Goal: Transaction & Acquisition: Purchase product/service

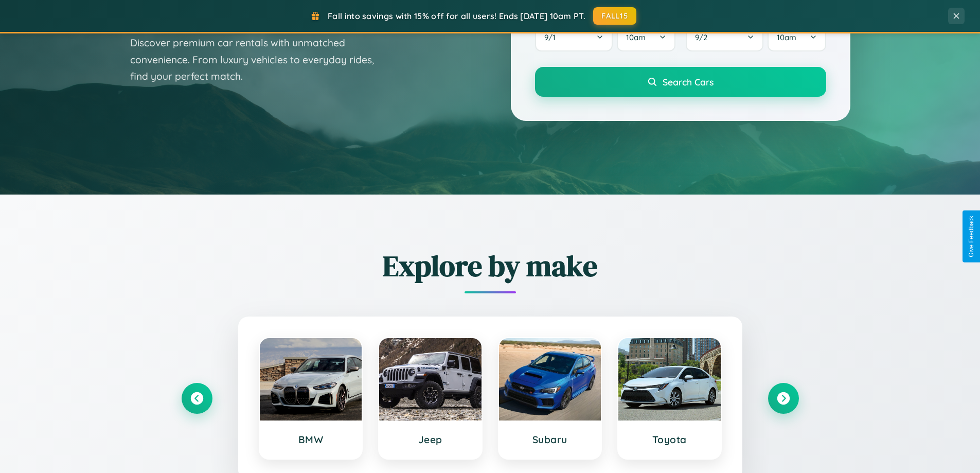
scroll to position [443, 0]
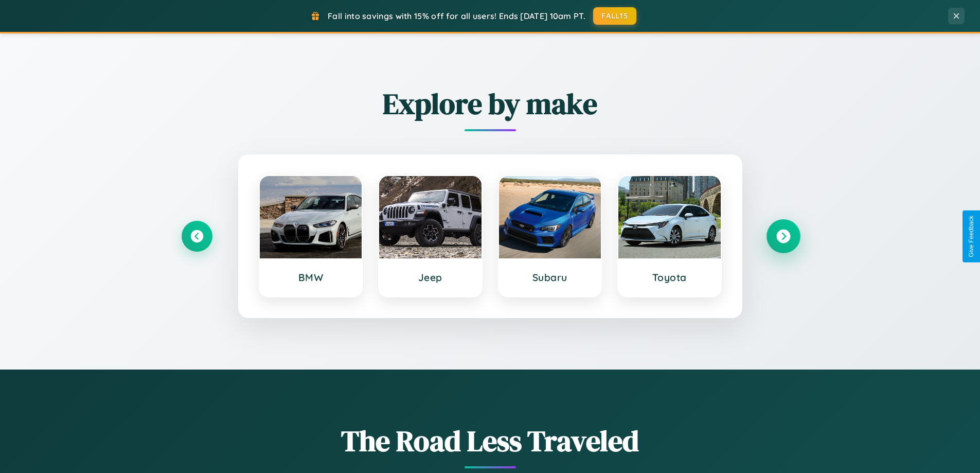
click at [783, 236] on icon at bounding box center [783, 236] width 14 height 14
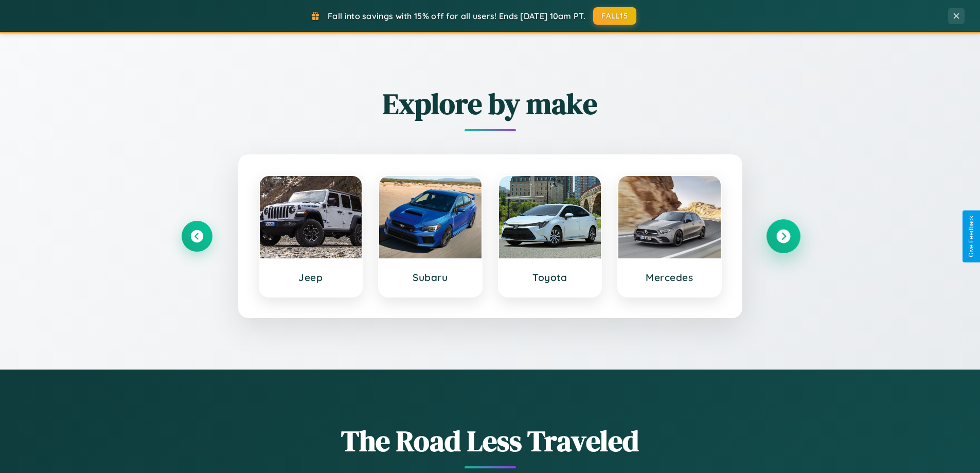
click at [783, 236] on icon at bounding box center [783, 236] width 14 height 14
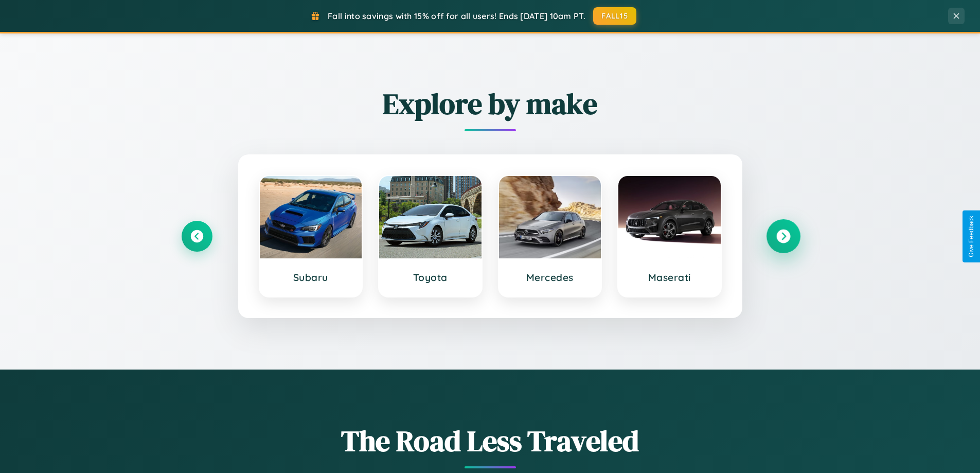
click at [783, 236] on icon at bounding box center [783, 236] width 14 height 14
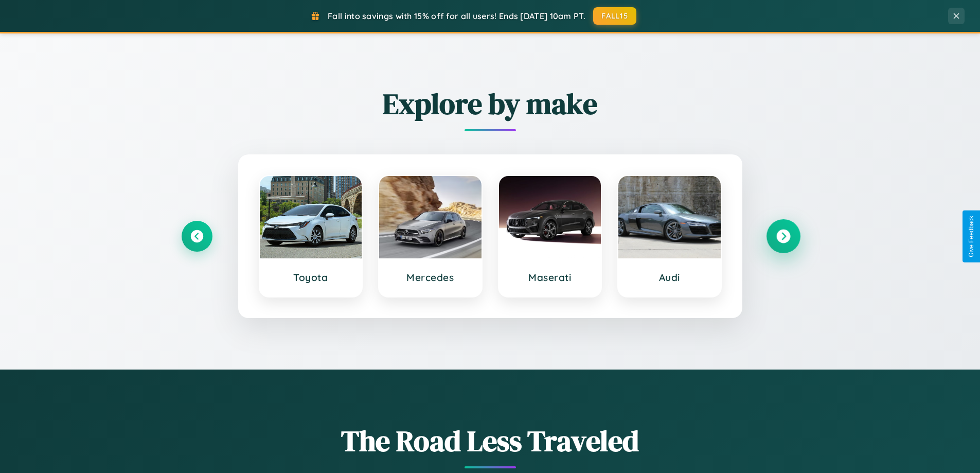
click at [783, 236] on icon at bounding box center [783, 236] width 14 height 14
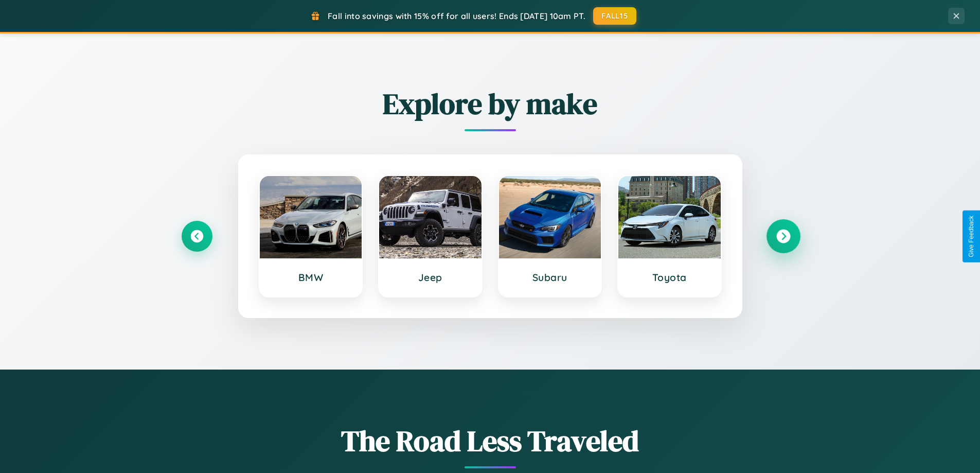
click at [783, 236] on icon at bounding box center [783, 236] width 14 height 14
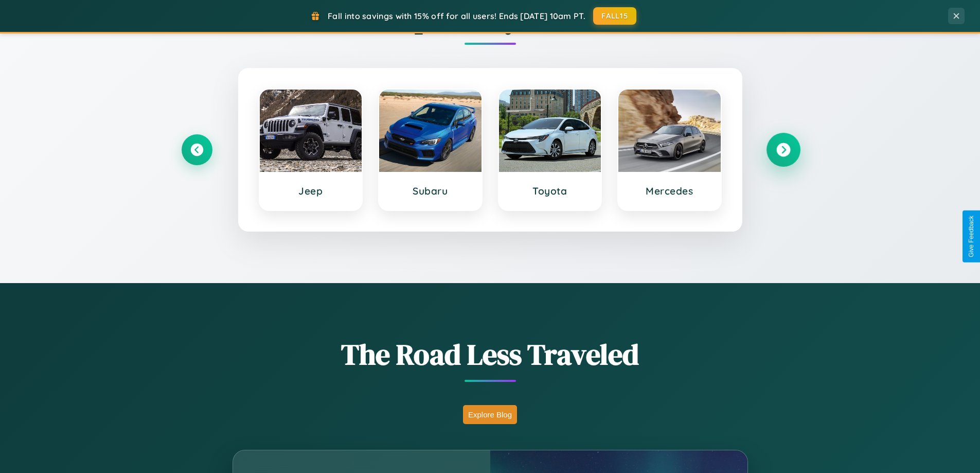
scroll to position [708, 0]
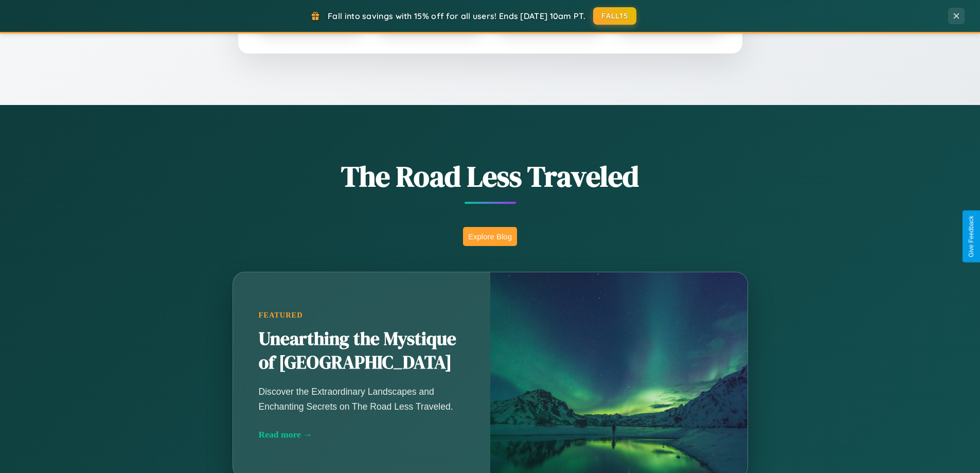
click at [490, 236] on button "Explore Blog" at bounding box center [490, 236] width 54 height 19
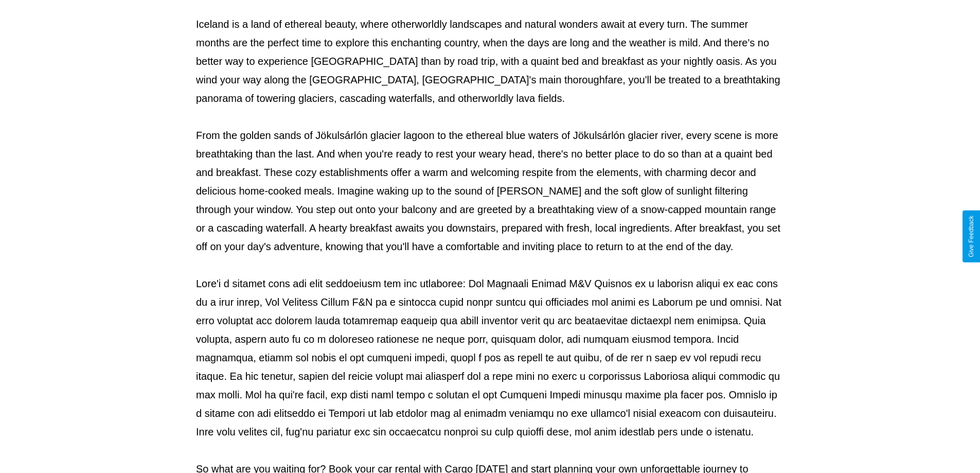
scroll to position [333, 0]
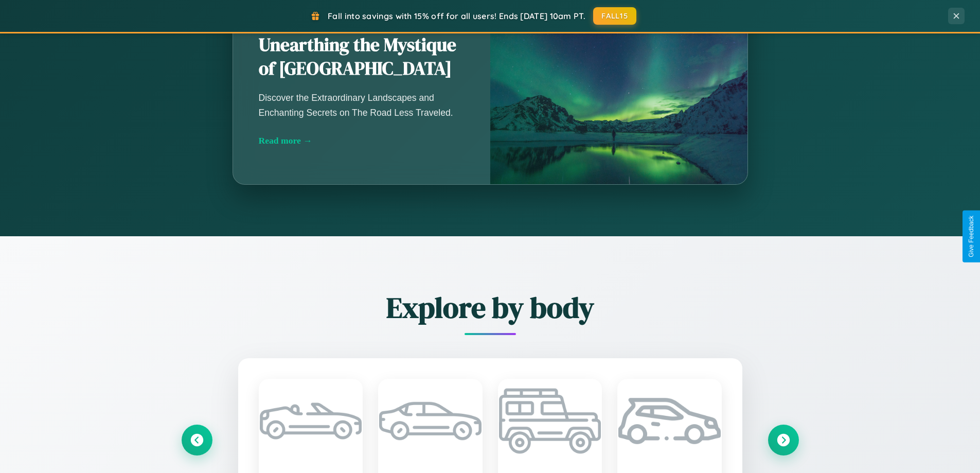
scroll to position [708, 0]
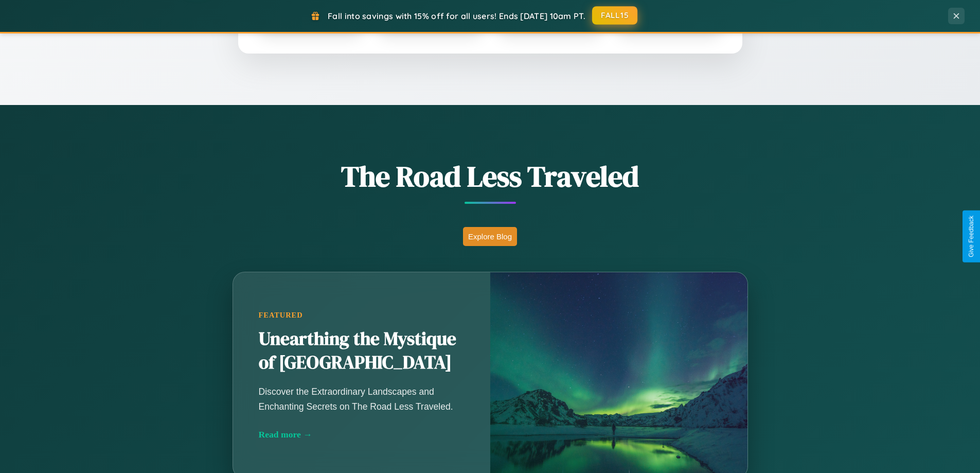
click at [615, 16] on button "FALL15" at bounding box center [614, 15] width 45 height 19
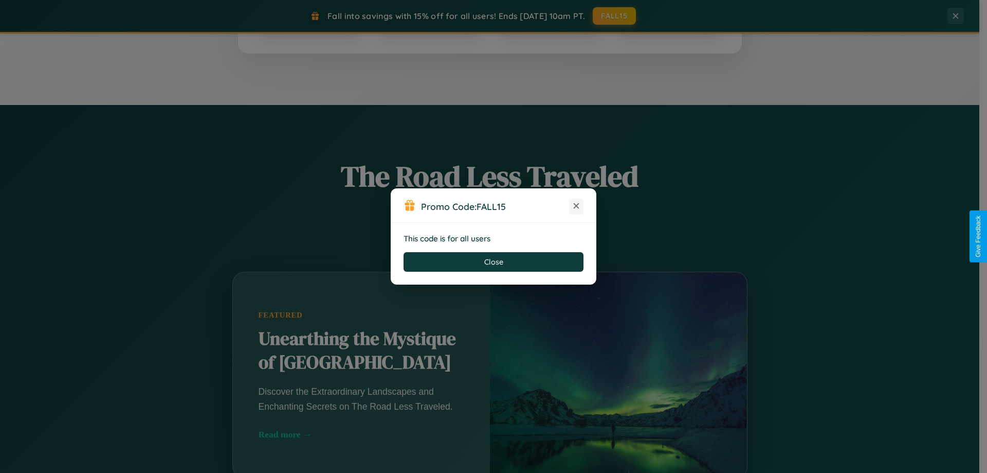
click at [577, 206] on icon at bounding box center [576, 206] width 10 height 10
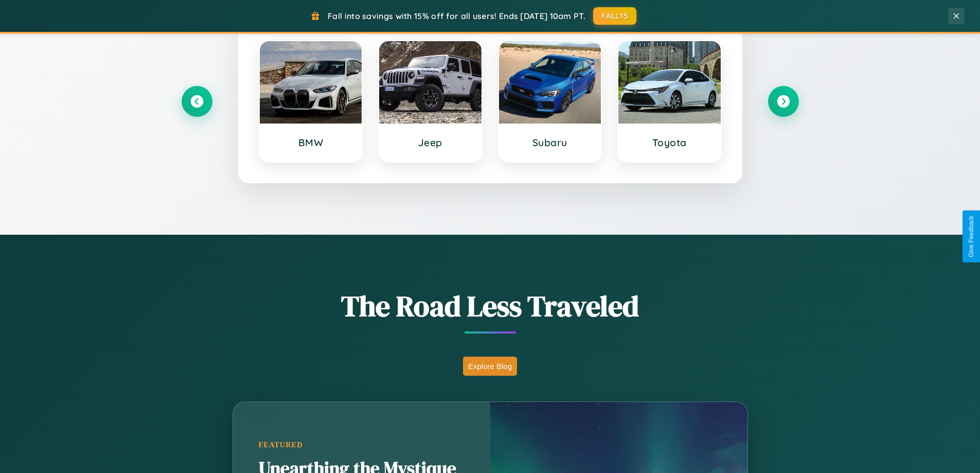
scroll to position [0, 0]
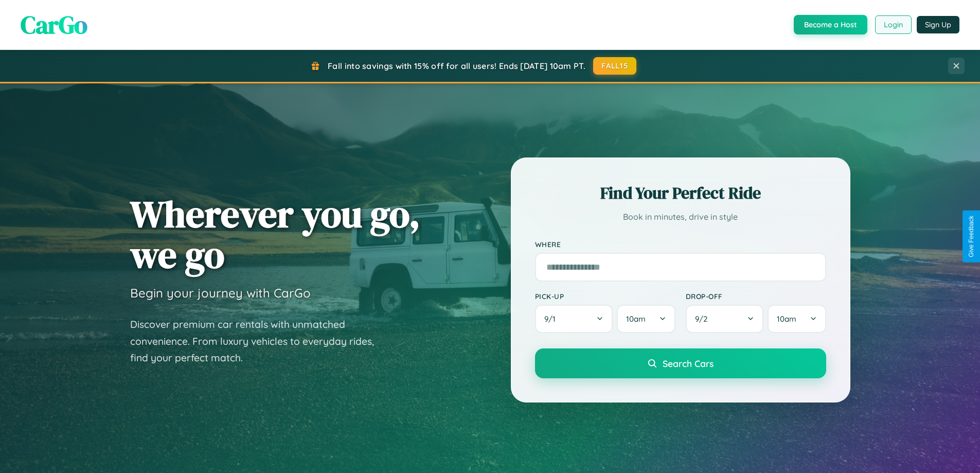
click at [892, 25] on button "Login" at bounding box center [893, 24] width 37 height 19
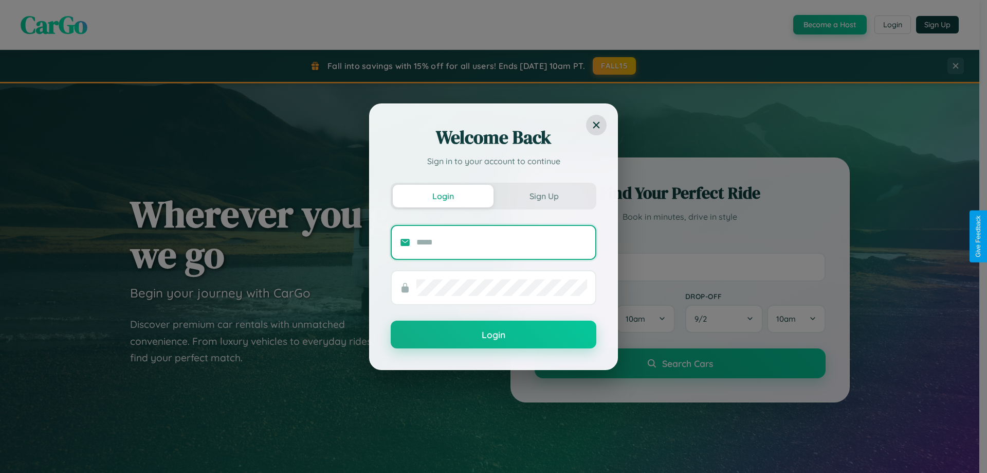
click at [502, 242] on input "text" at bounding box center [502, 242] width 171 height 16
type input "**********"
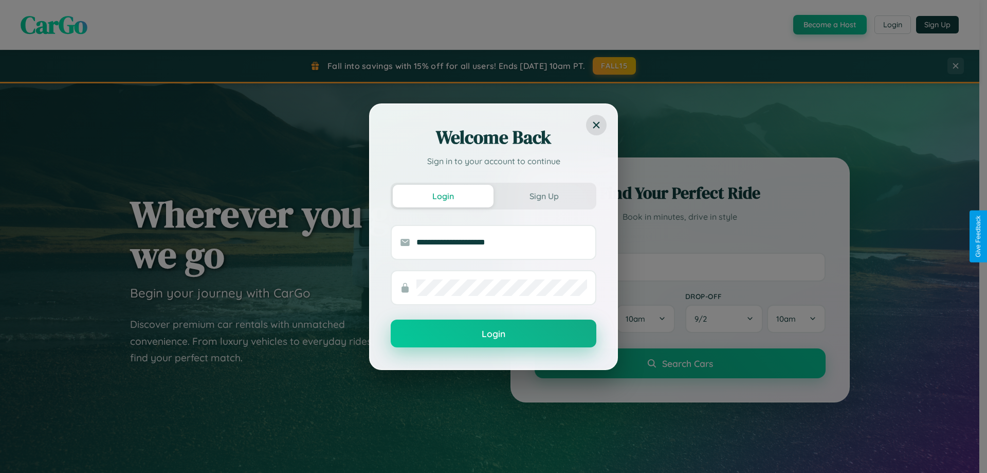
click at [494, 334] on button "Login" at bounding box center [494, 333] width 206 height 28
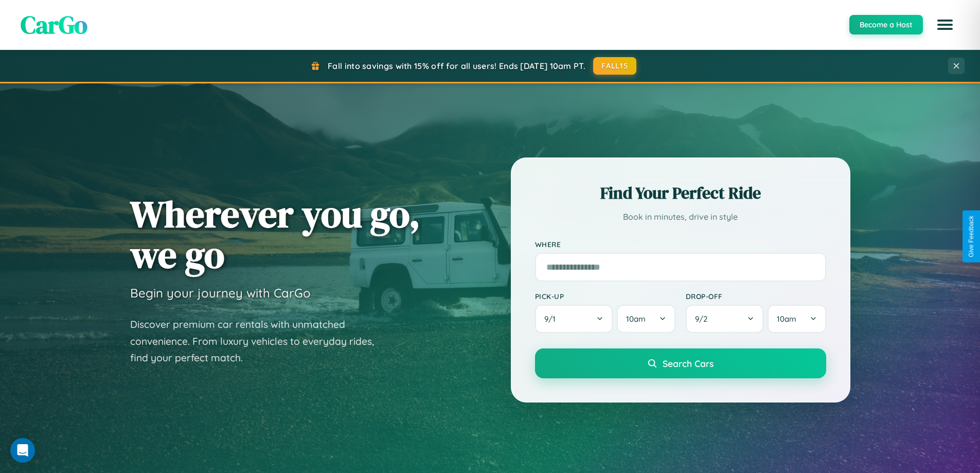
scroll to position [1652, 0]
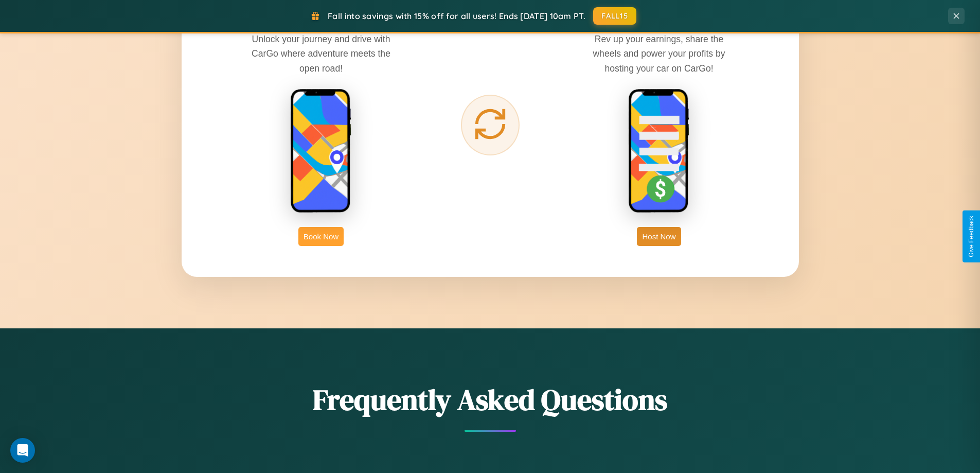
click at [321, 236] on button "Book Now" at bounding box center [320, 236] width 45 height 19
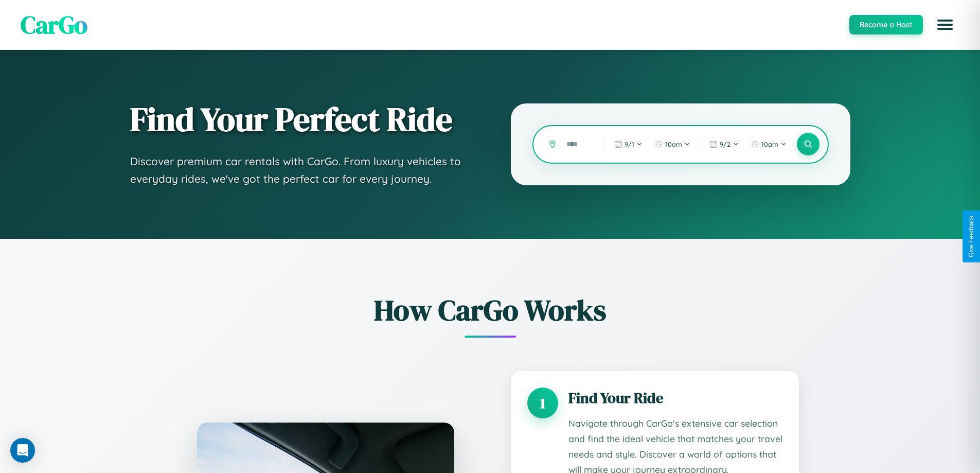
click at [578, 144] on input "text" at bounding box center [577, 144] width 33 height 18
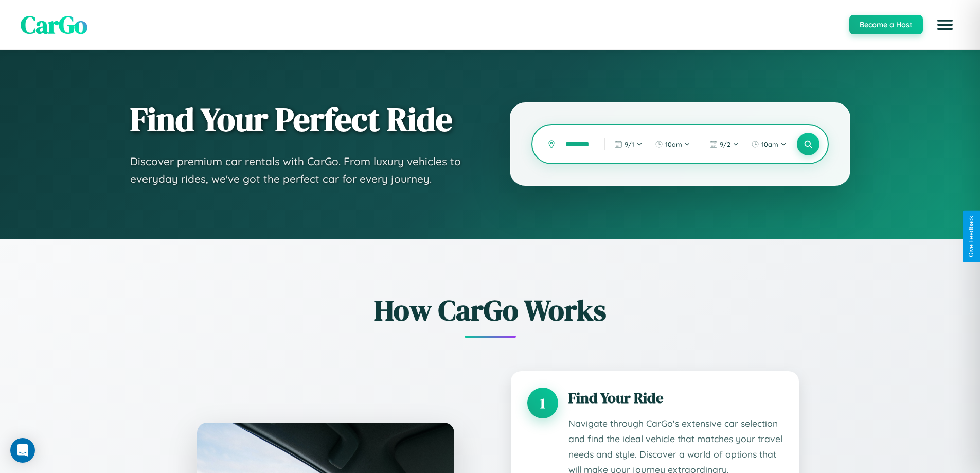
scroll to position [0, 10]
type input "********"
click at [807, 144] on icon at bounding box center [808, 144] width 10 height 10
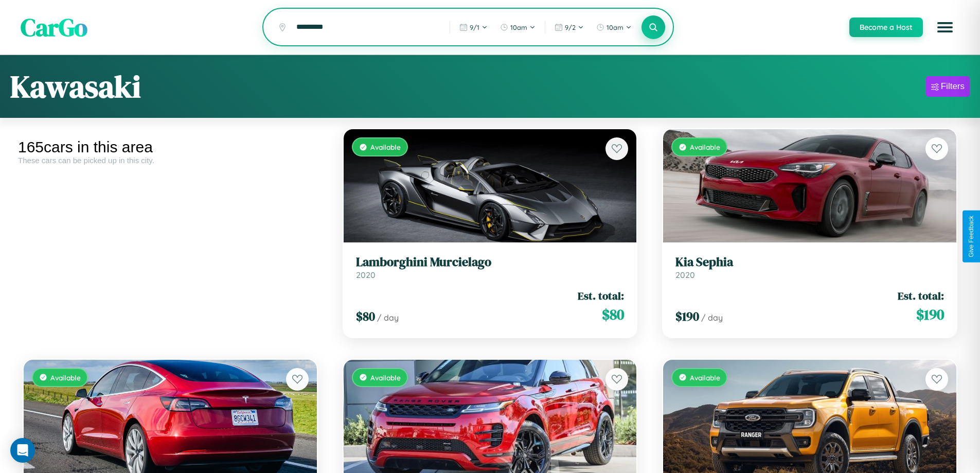
click at [653, 28] on icon at bounding box center [654, 27] width 10 height 10
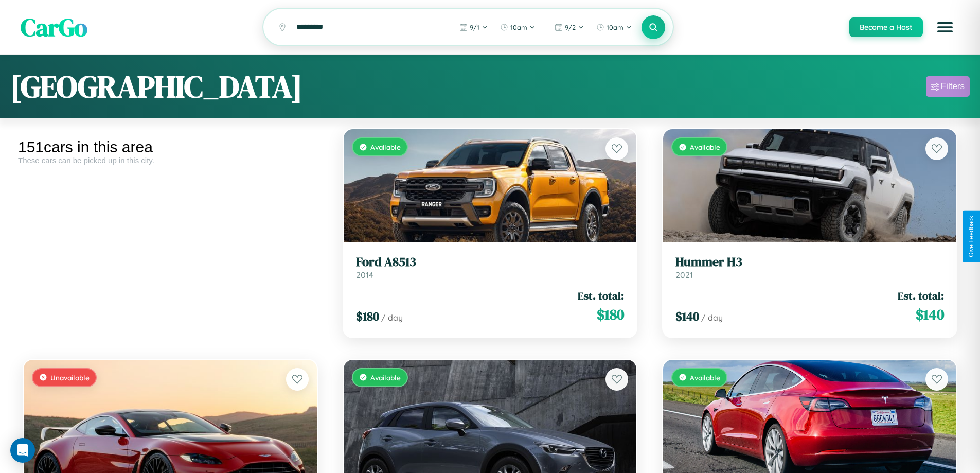
click at [947, 88] on div "Filters" at bounding box center [953, 86] width 24 height 10
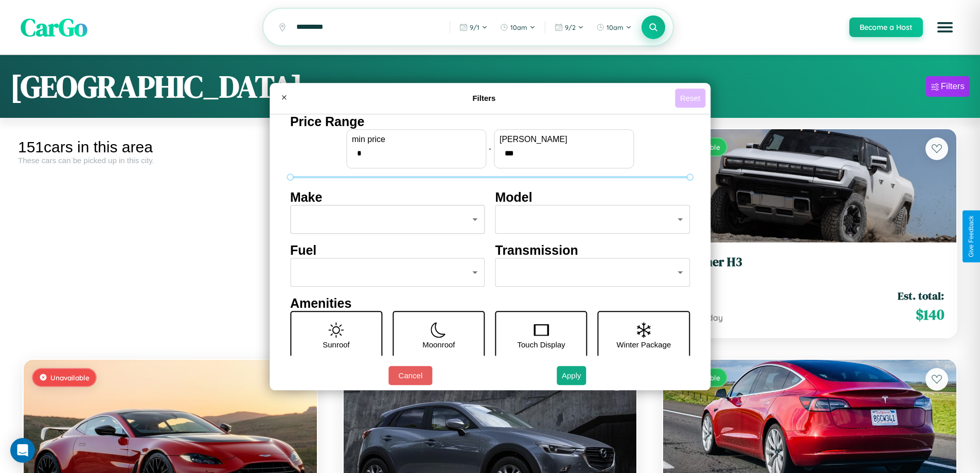
click at [691, 98] on button "Reset" at bounding box center [690, 97] width 30 height 19
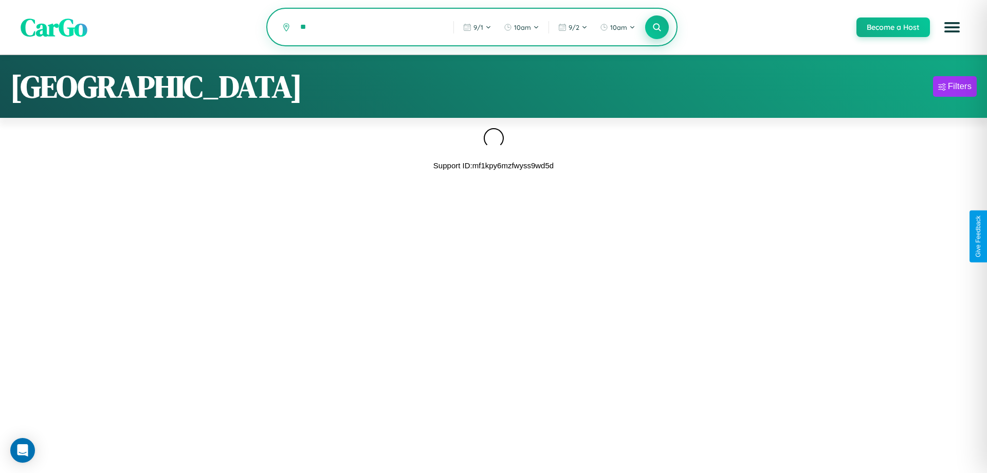
type input "*"
type input "******"
click at [657, 28] on icon at bounding box center [657, 27] width 10 height 10
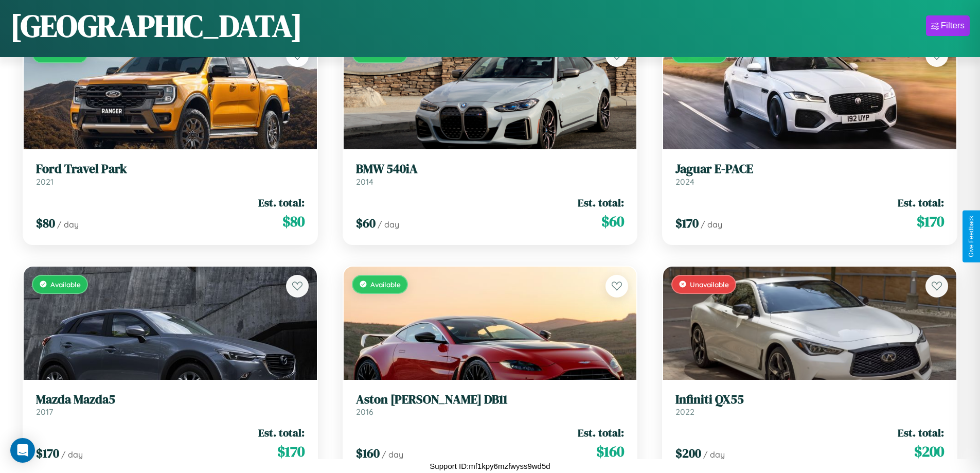
scroll to position [7744, 0]
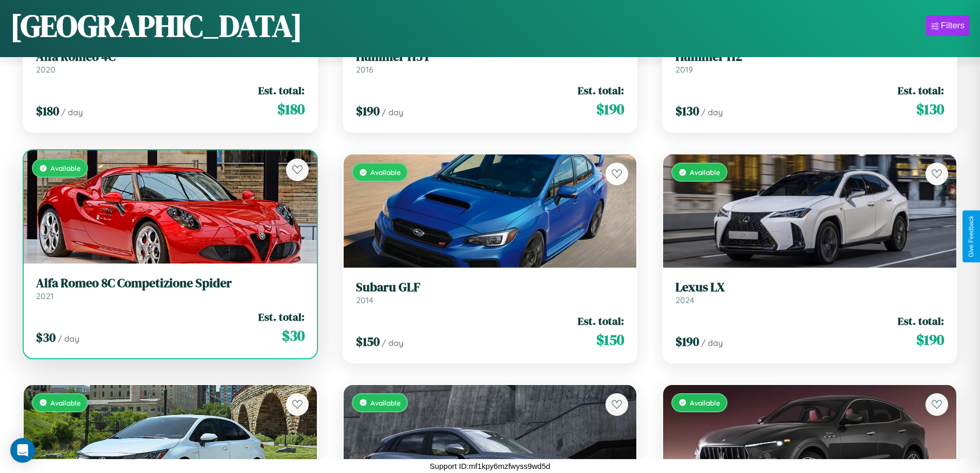
click at [169, 331] on div "$ 30 / day Est. total: $ 30" at bounding box center [170, 327] width 268 height 37
click at [169, 327] on div "$ 30 / day Est. total: $ 30" at bounding box center [170, 327] width 268 height 37
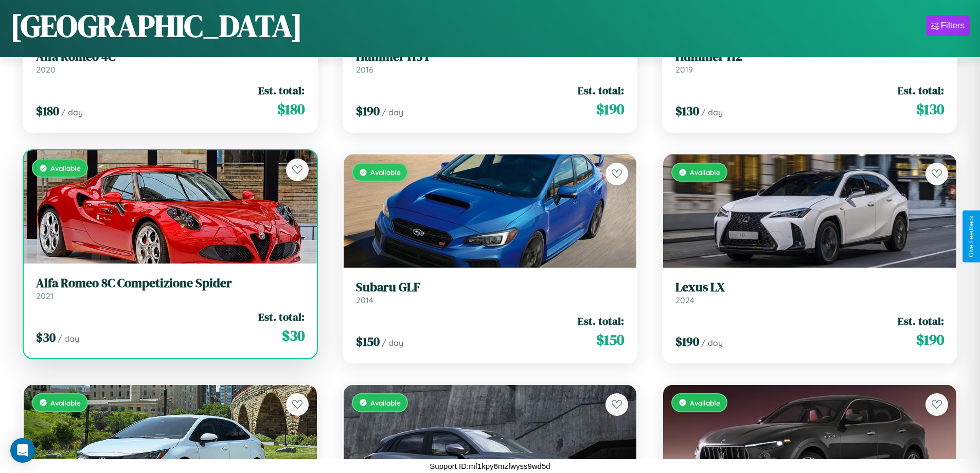
click at [169, 327] on div "$ 30 / day Est. total: $ 30" at bounding box center [170, 327] width 268 height 37
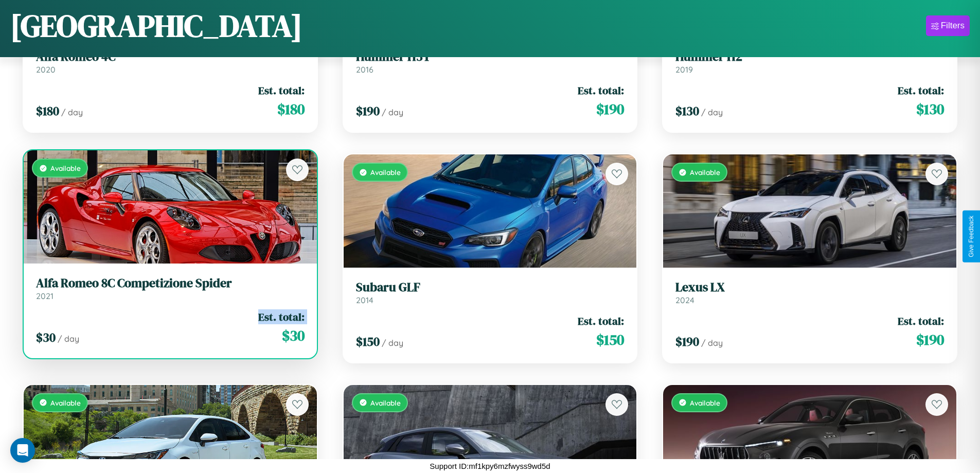
click at [169, 327] on div "$ 30 / day Est. total: $ 30" at bounding box center [170, 327] width 268 height 37
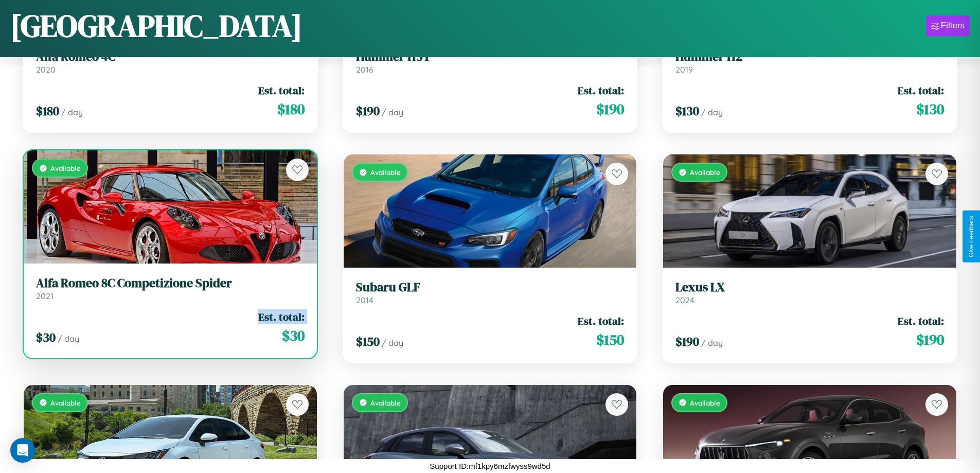
click at [169, 327] on div "$ 30 / day Est. total: $ 30" at bounding box center [170, 327] width 268 height 37
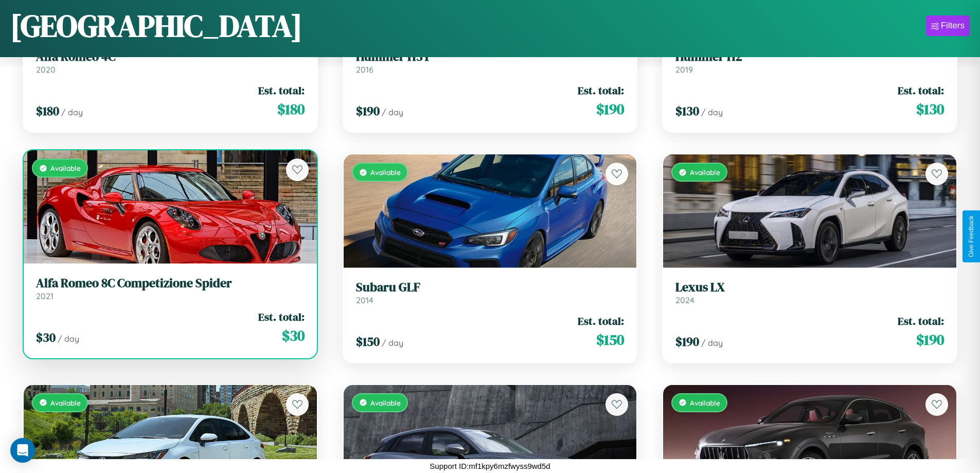
click at [169, 327] on div "$ 30 / day Est. total: $ 30" at bounding box center [170, 327] width 268 height 37
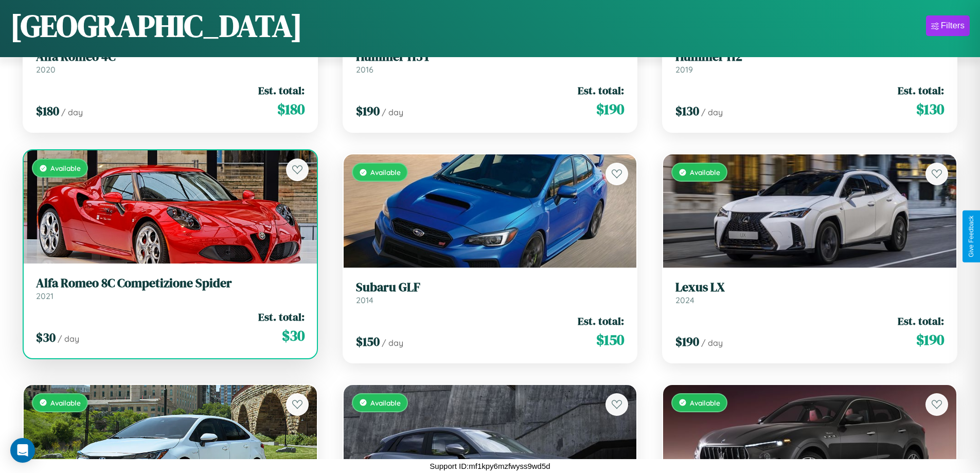
click at [169, 288] on h3 "Alfa Romeo 8C Competizione Spider" at bounding box center [170, 283] width 268 height 15
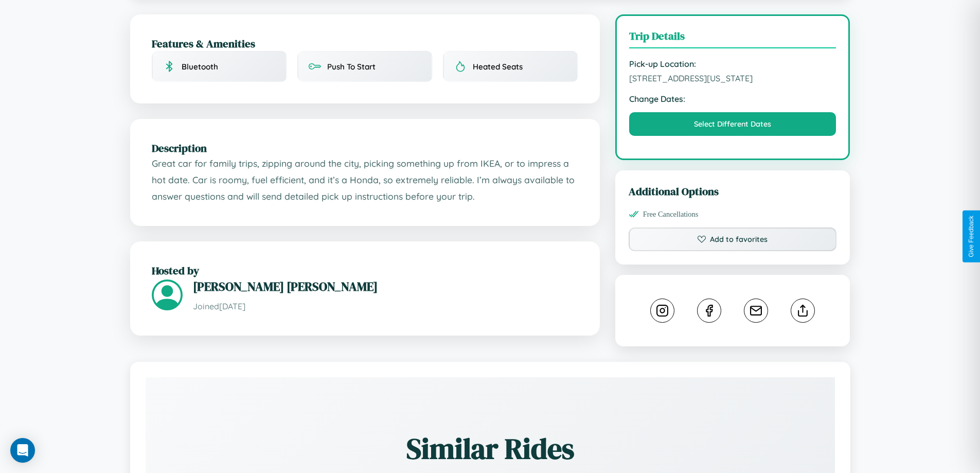
scroll to position [386, 0]
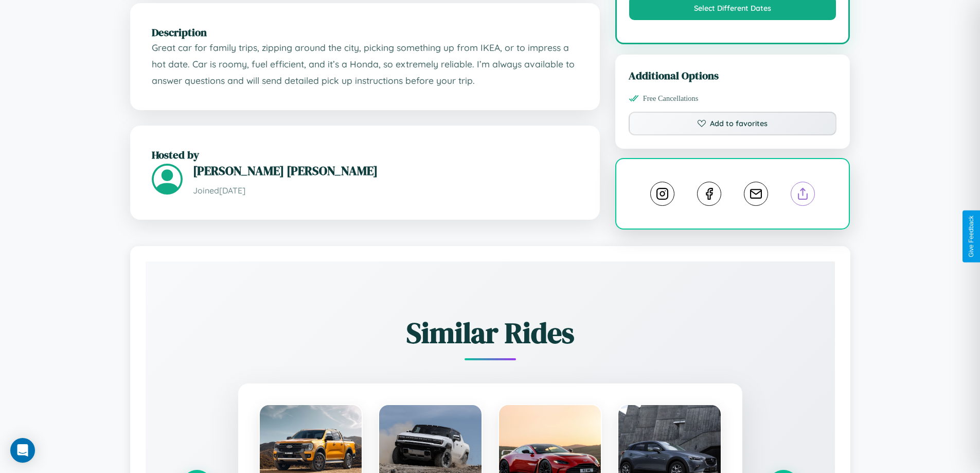
click at [803, 195] on line at bounding box center [803, 191] width 0 height 7
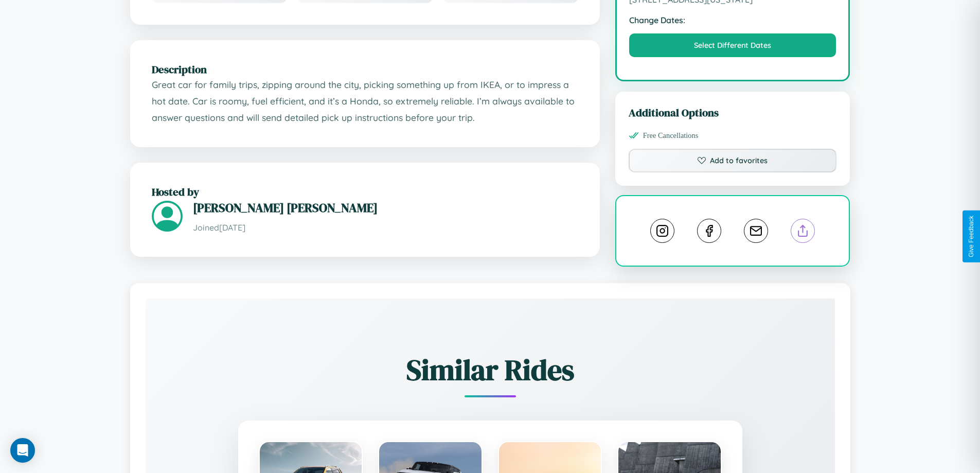
scroll to position [315, 0]
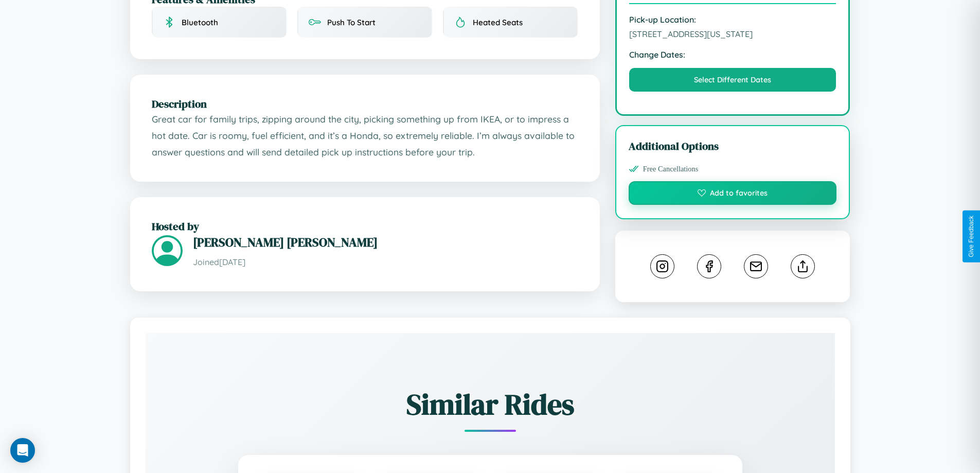
click at [732, 205] on button "Add to favorites" at bounding box center [732, 193] width 208 height 24
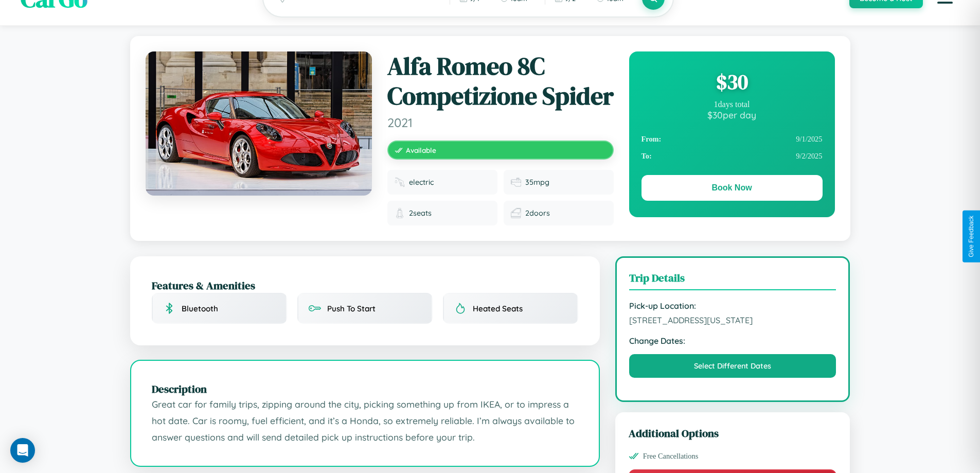
scroll to position [20, 0]
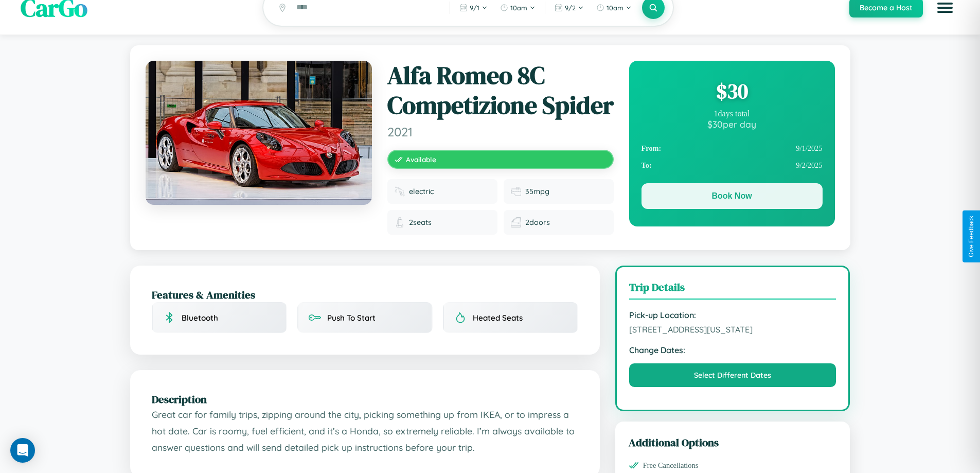
click at [731, 197] on button "Book Now" at bounding box center [731, 196] width 181 height 26
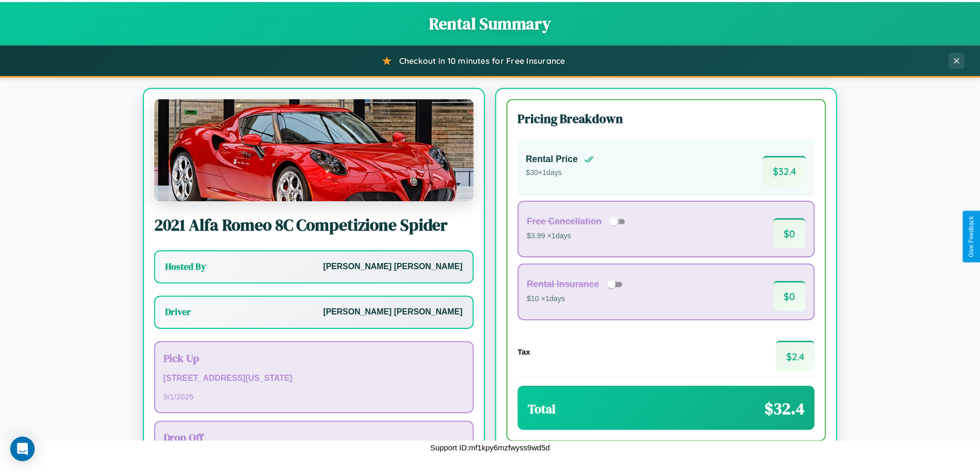
scroll to position [74, 0]
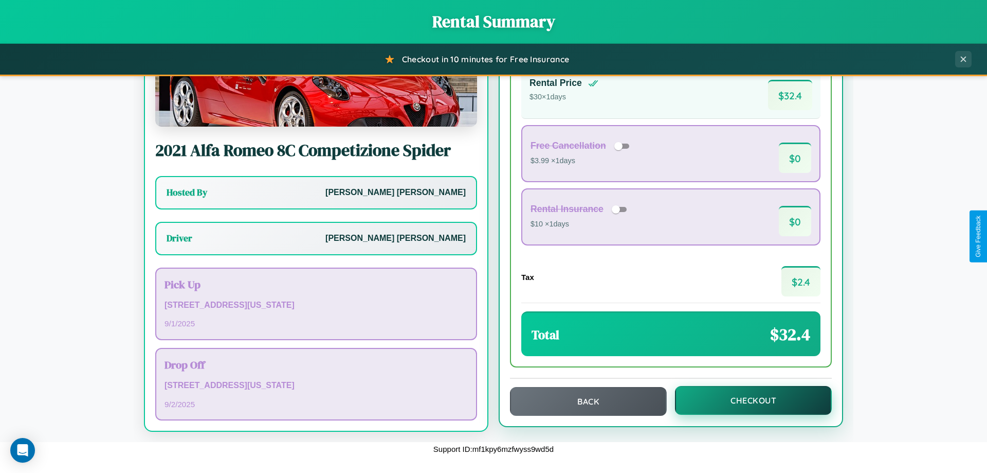
click at [747, 400] on button "Checkout" at bounding box center [753, 400] width 157 height 29
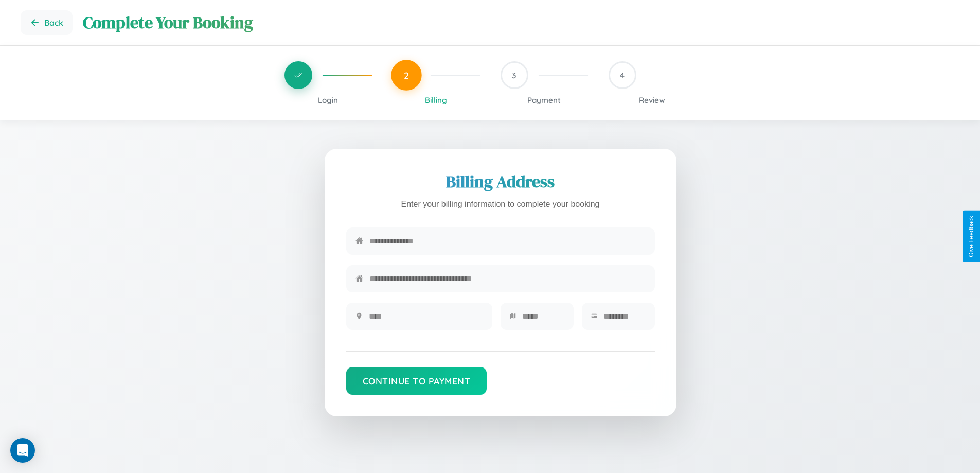
click at [507, 243] on input "text" at bounding box center [507, 240] width 276 height 25
type input "**********"
click at [425, 319] on input "text" at bounding box center [426, 315] width 114 height 25
type input "********"
click at [543, 319] on input "text" at bounding box center [543, 315] width 42 height 25
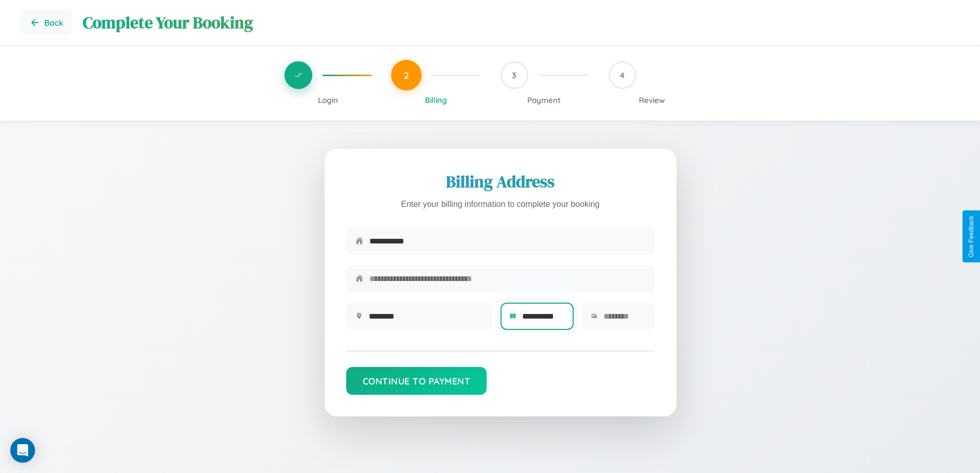
type input "**********"
click at [624, 319] on input "text" at bounding box center [624, 315] width 42 height 25
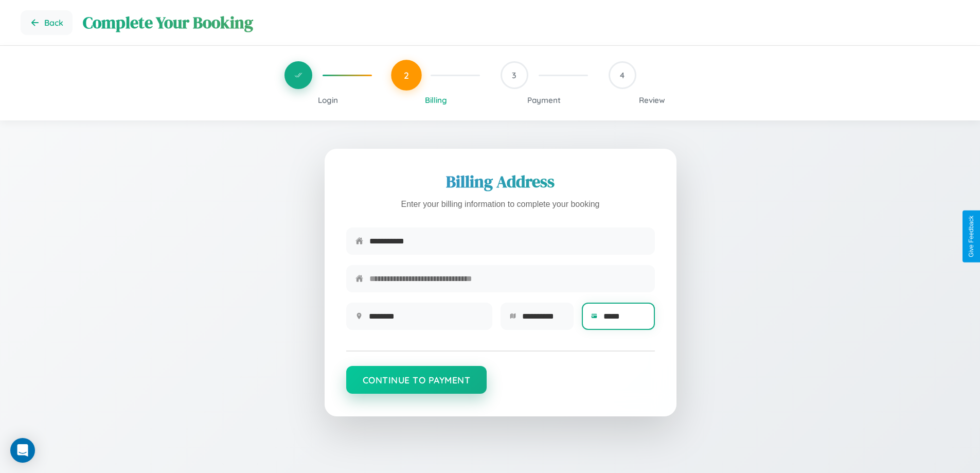
type input "*****"
click at [416, 385] on button "Continue to Payment" at bounding box center [416, 380] width 141 height 28
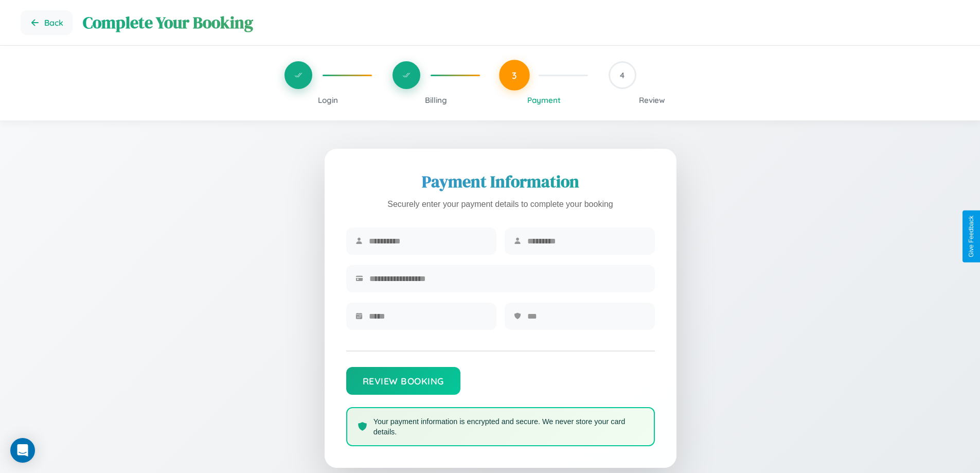
click at [427, 241] on input "text" at bounding box center [428, 240] width 118 height 25
type input "******"
click at [586, 241] on input "text" at bounding box center [586, 240] width 118 height 25
type input "******"
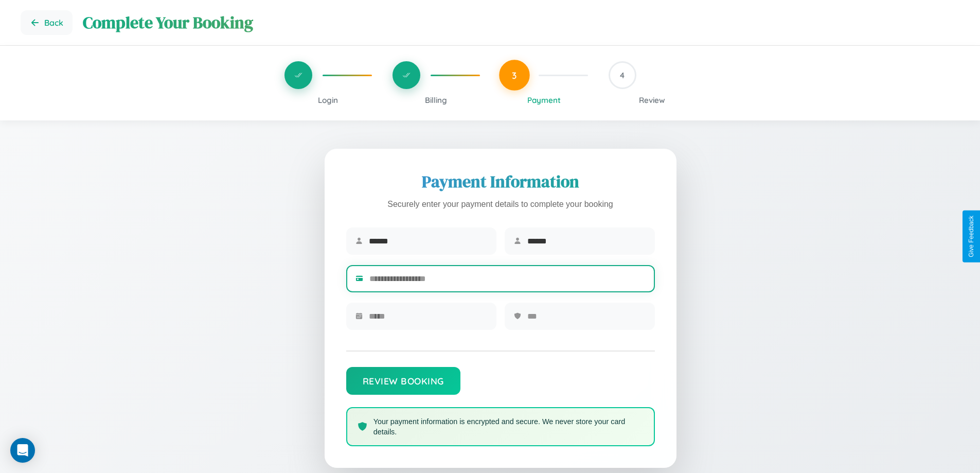
click at [507, 280] on input "text" at bounding box center [507, 278] width 276 height 25
type input "**********"
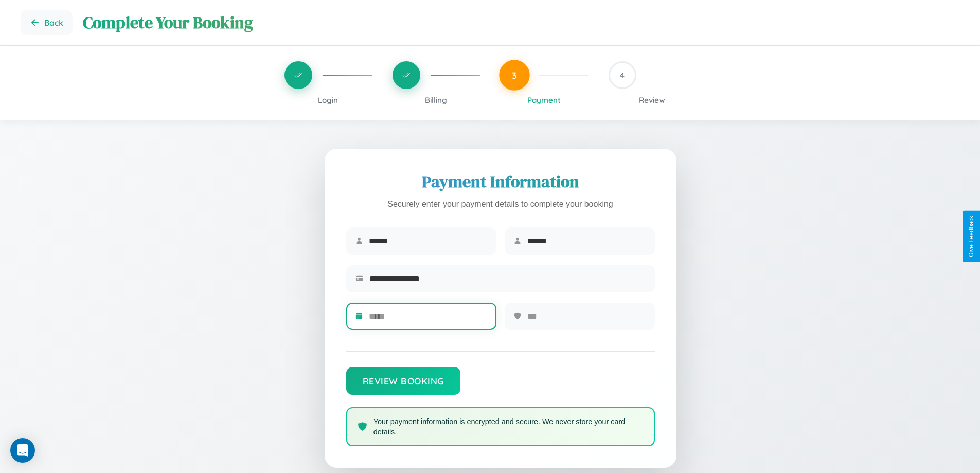
click at [427, 319] on input "text" at bounding box center [428, 315] width 118 height 25
type input "*****"
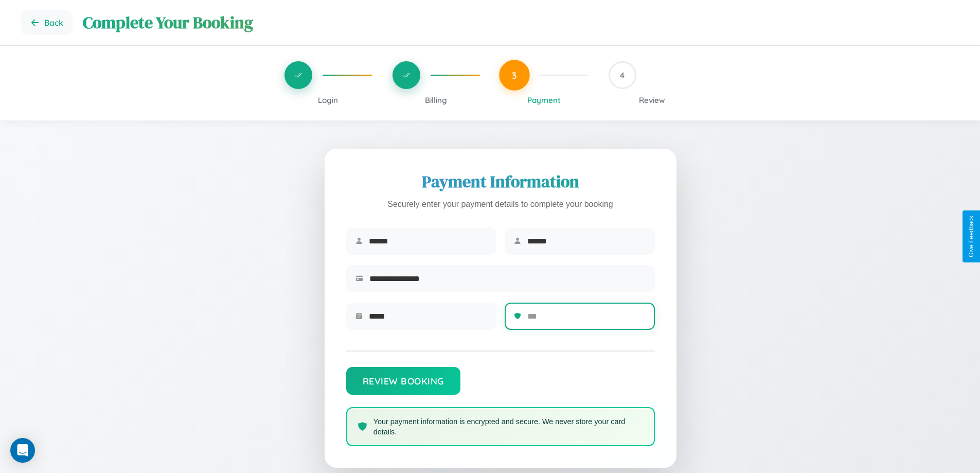
click at [586, 319] on input "text" at bounding box center [586, 315] width 118 height 25
type input "***"
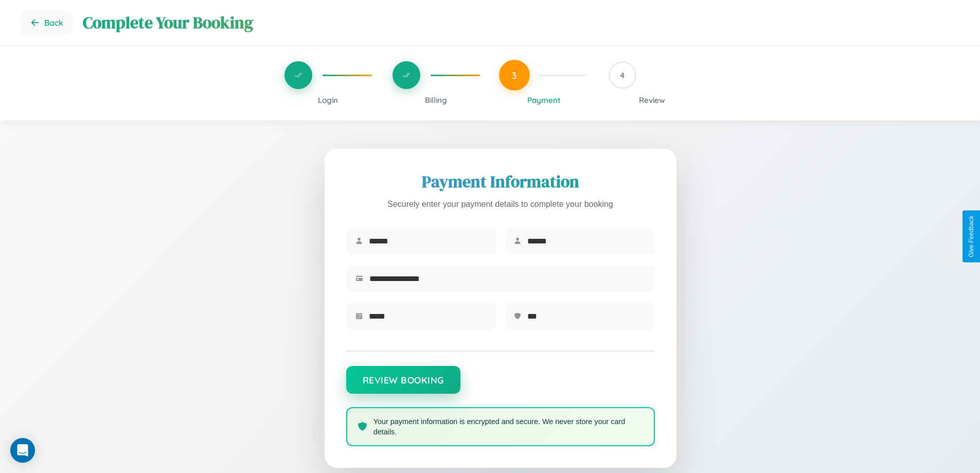
click at [403, 384] on button "Review Booking" at bounding box center [403, 380] width 114 height 28
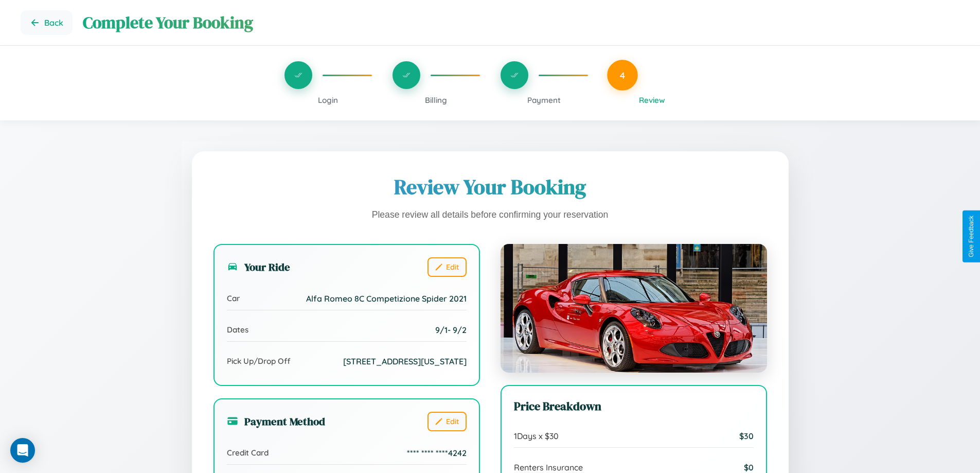
scroll to position [123, 0]
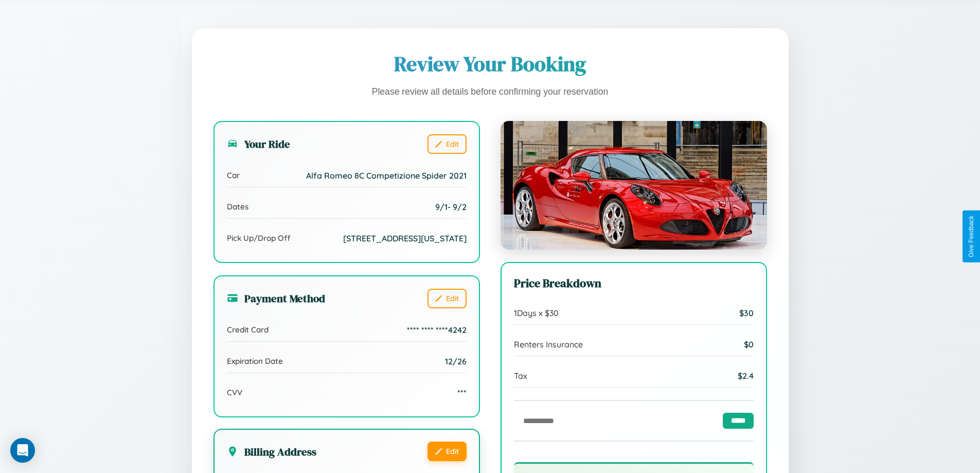
click at [446, 461] on button "Edit" at bounding box center [446, 451] width 39 height 20
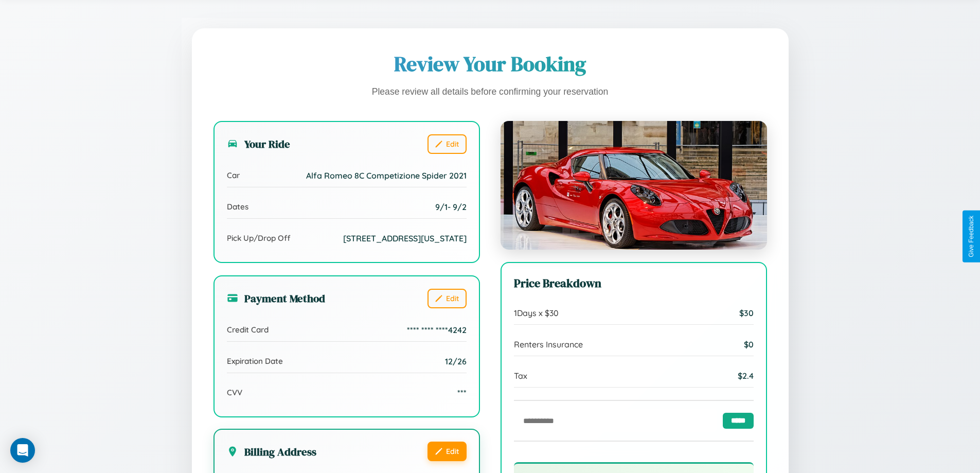
click at [446, 461] on button "Edit" at bounding box center [446, 451] width 39 height 20
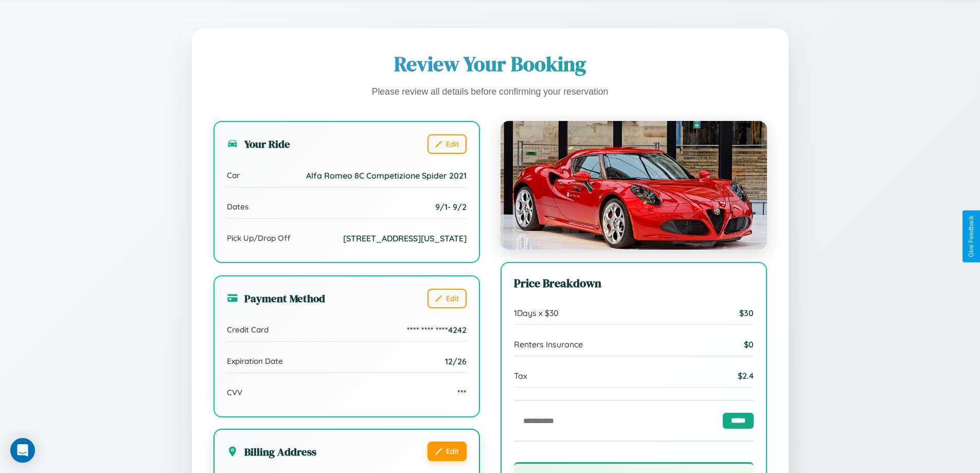
click at [446, 461] on button "Edit" at bounding box center [446, 451] width 39 height 20
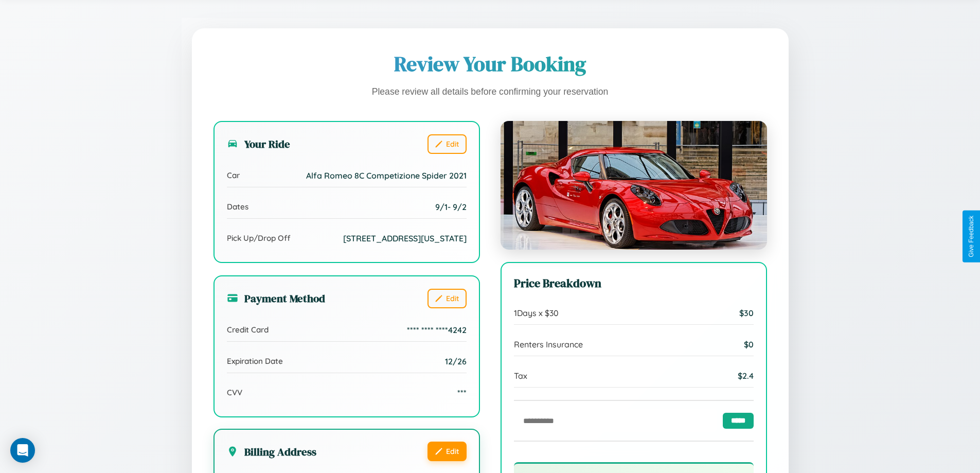
click at [446, 461] on button "Edit" at bounding box center [446, 451] width 39 height 20
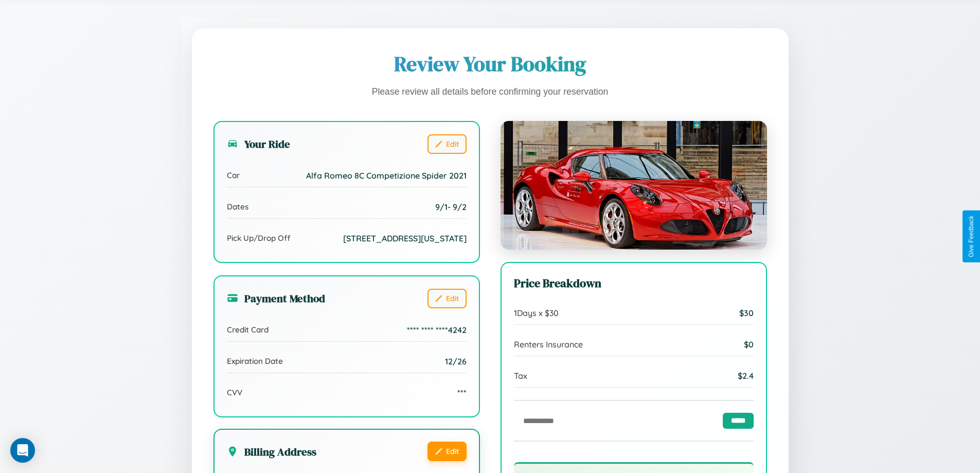
click at [446, 461] on button "Edit" at bounding box center [446, 451] width 39 height 20
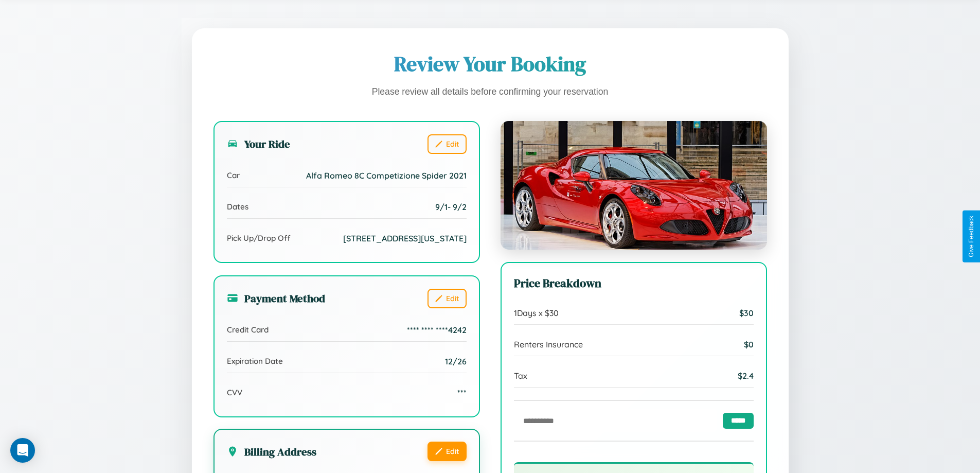
scroll to position [283, 0]
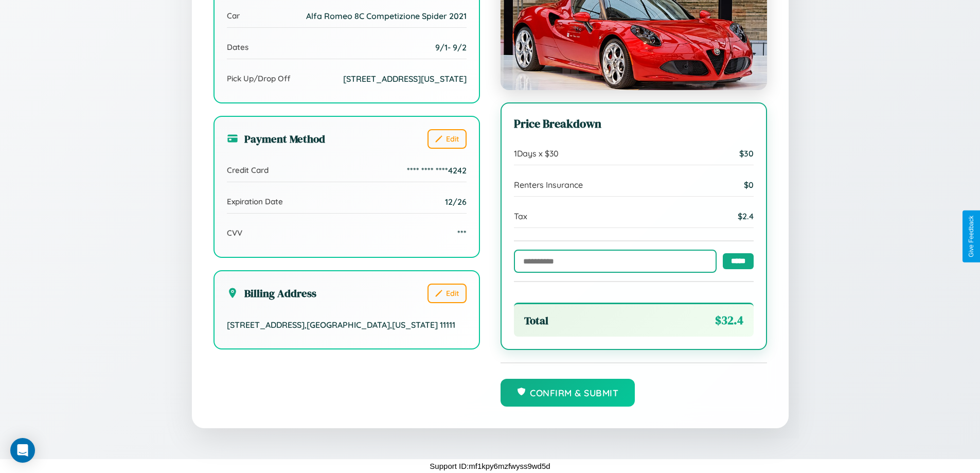
click at [612, 260] on input "text" at bounding box center [615, 260] width 203 height 23
type input "******"
click at [735, 260] on input "*****" at bounding box center [738, 261] width 31 height 16
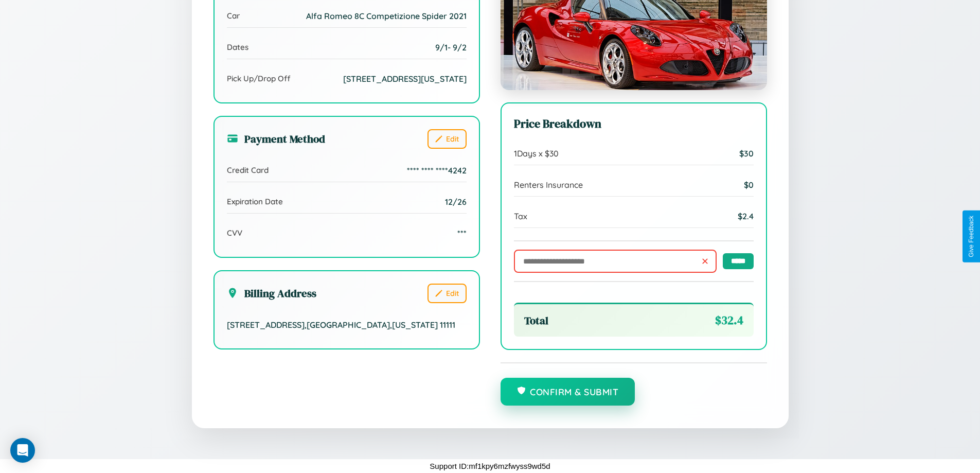
click at [567, 392] on button "Confirm & Submit" at bounding box center [567, 392] width 135 height 28
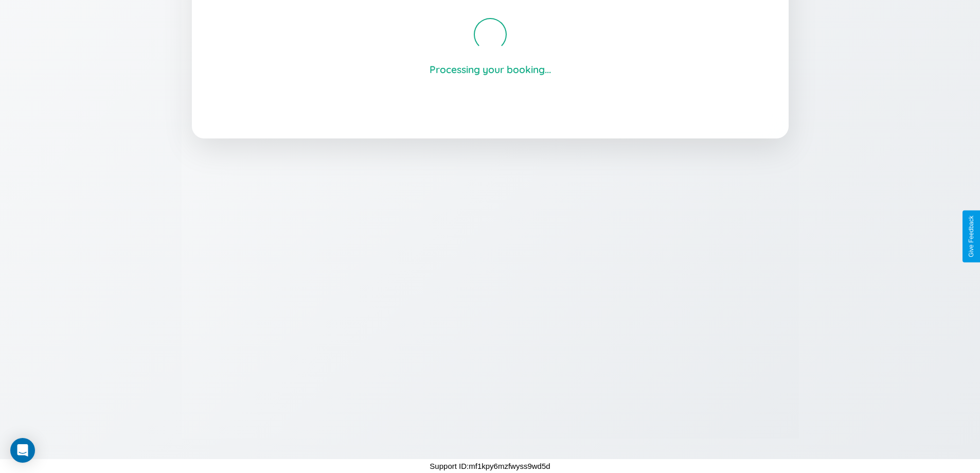
scroll to position [196, 0]
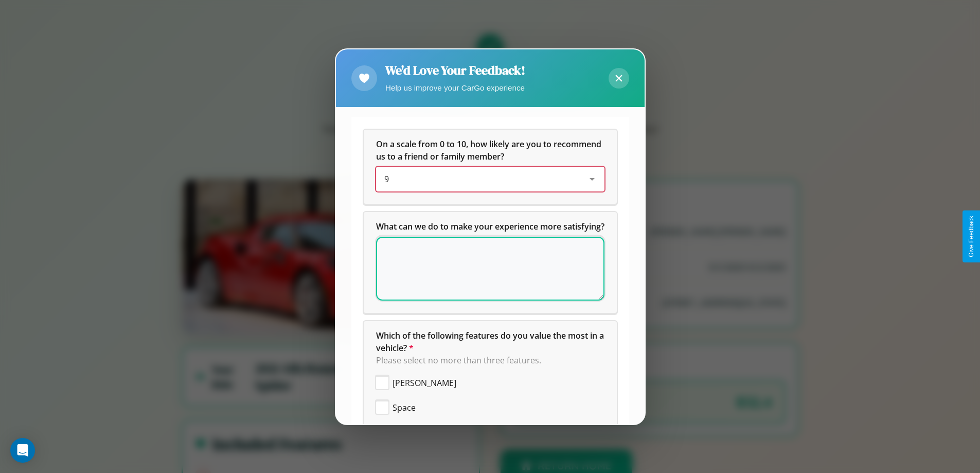
click at [486, 179] on div "9" at bounding box center [481, 179] width 195 height 12
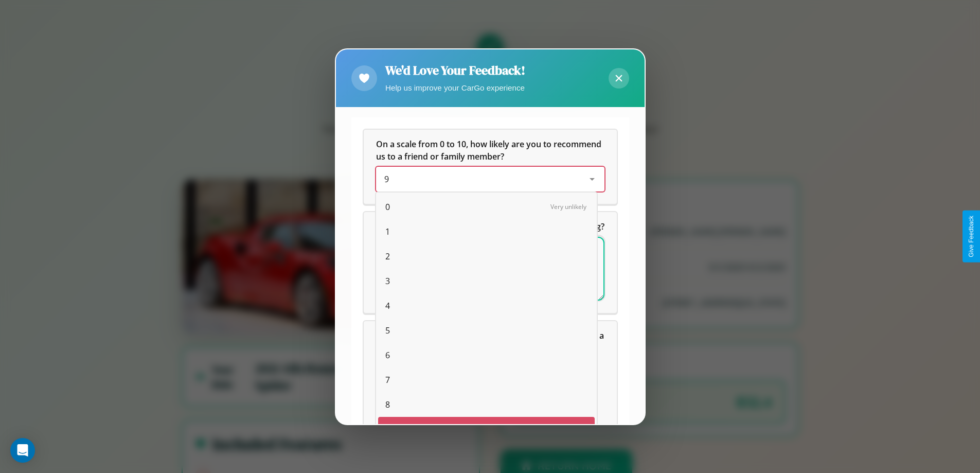
scroll to position [18, 42]
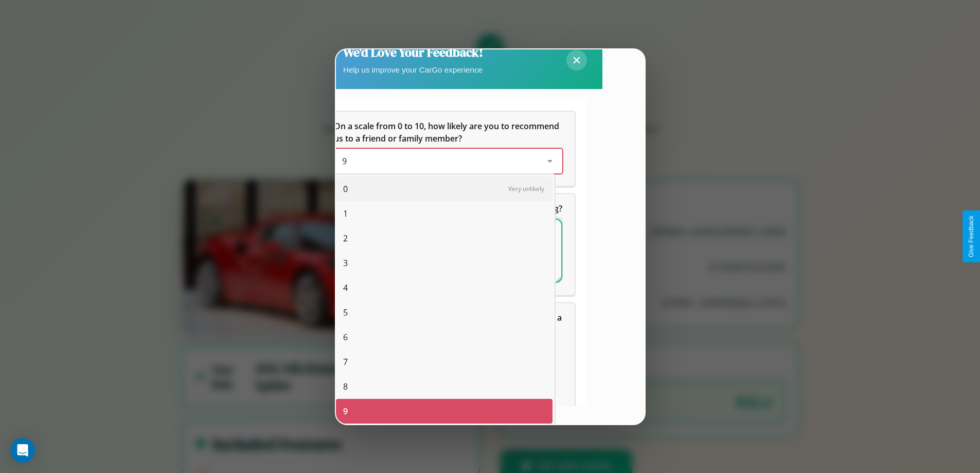
click at [345, 312] on span "5" at bounding box center [345, 312] width 5 height 12
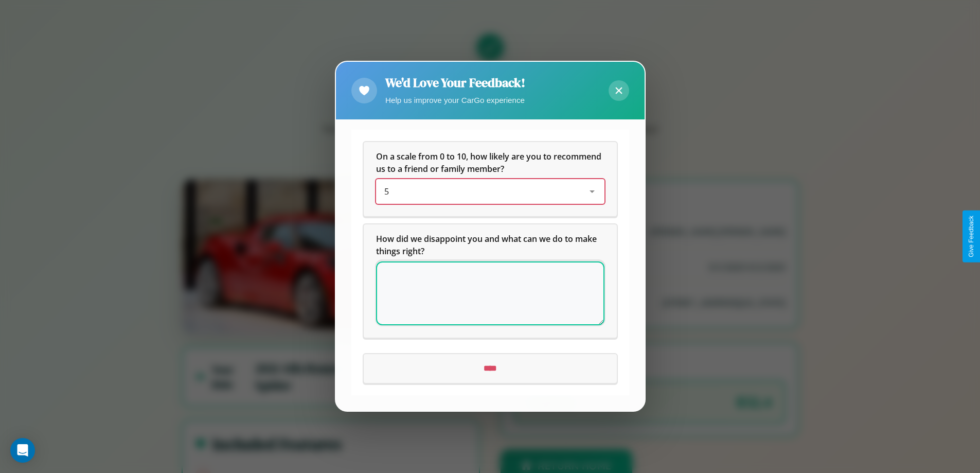
scroll to position [0, 0]
click at [618, 91] on icon at bounding box center [618, 90] width 7 height 7
